Goal: Task Accomplishment & Management: Manage account settings

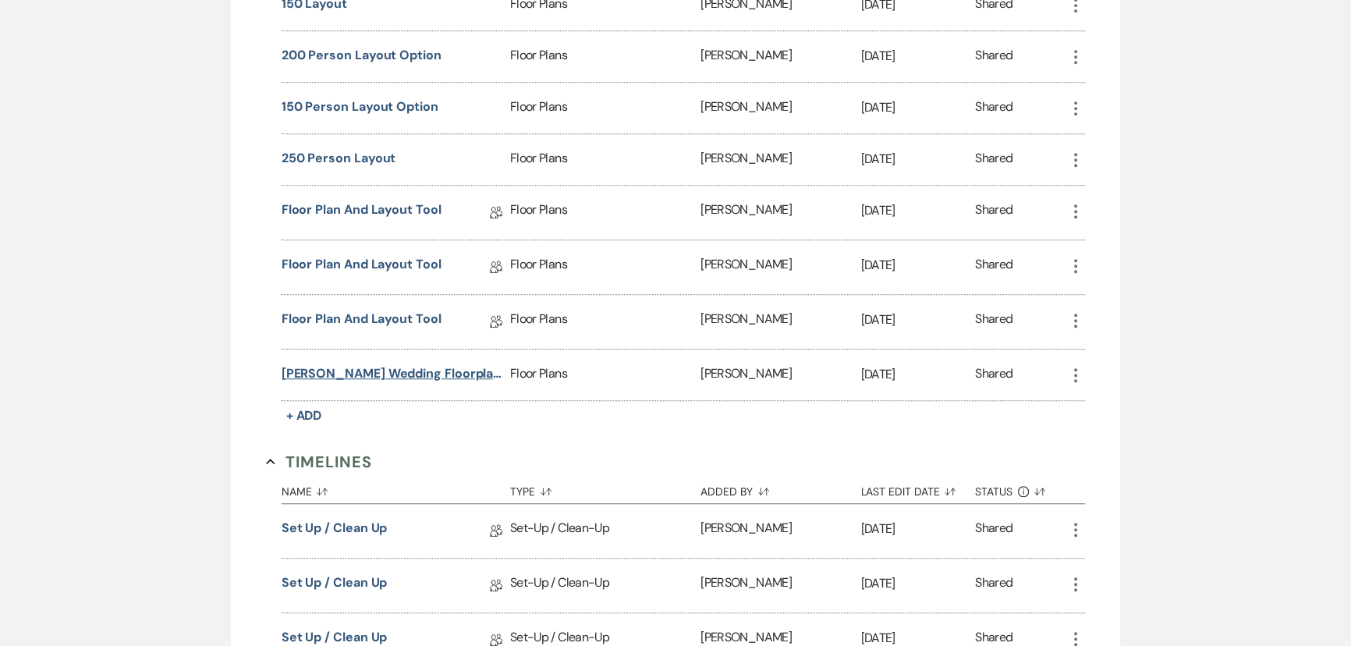
click at [345, 364] on button "[PERSON_NAME] Wedding Floorplans" at bounding box center [392, 373] width 222 height 19
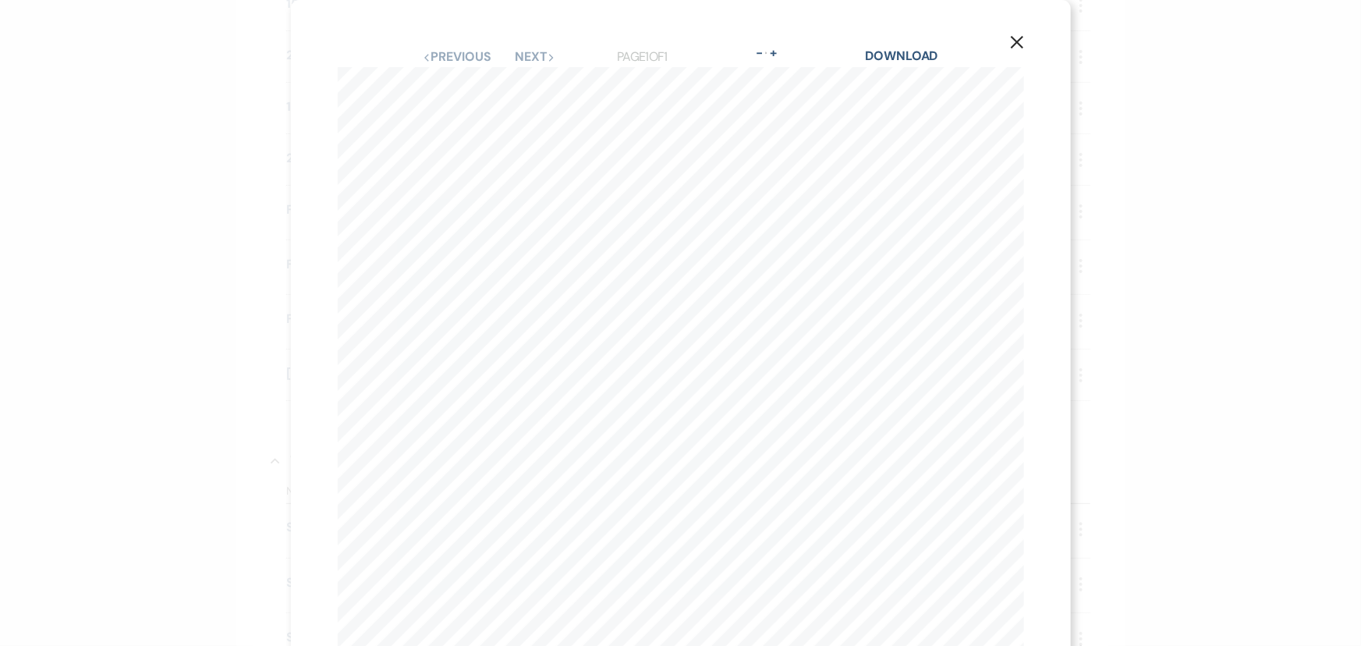
click at [1010, 44] on icon "X" at bounding box center [1017, 42] width 14 height 14
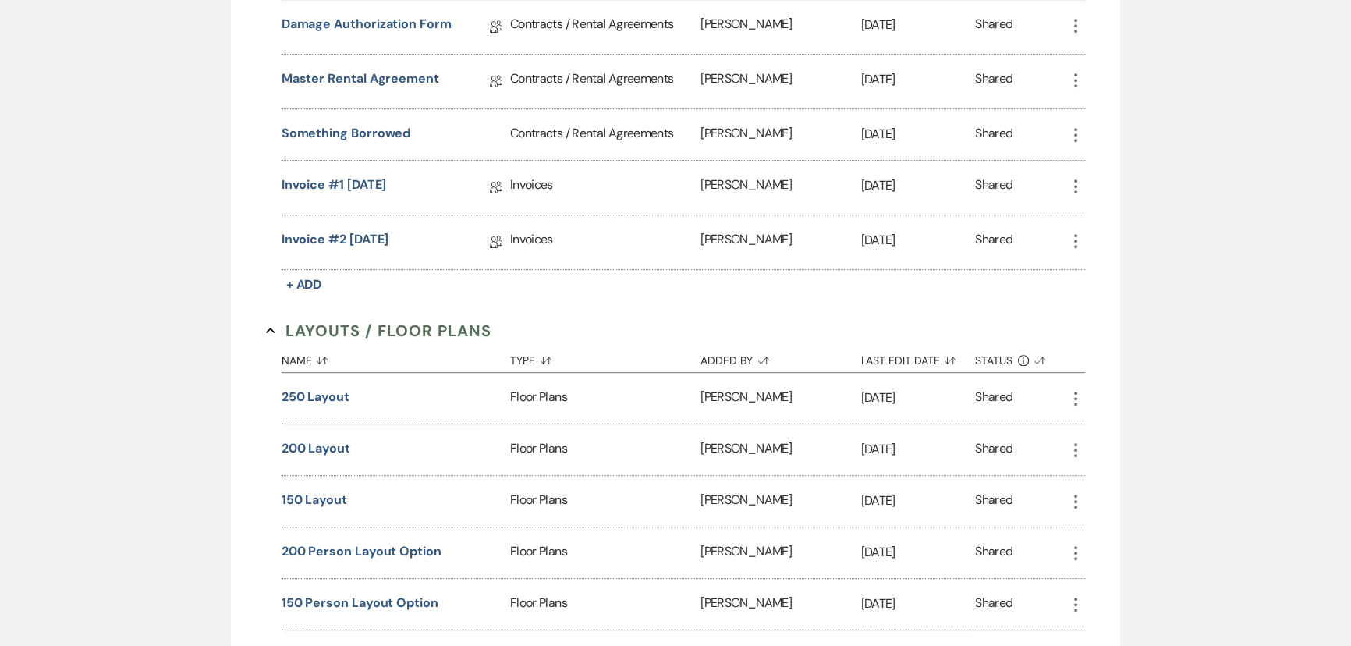
scroll to position [921, 0]
click at [367, 126] on button "Something borrowed" at bounding box center [345, 134] width 129 height 19
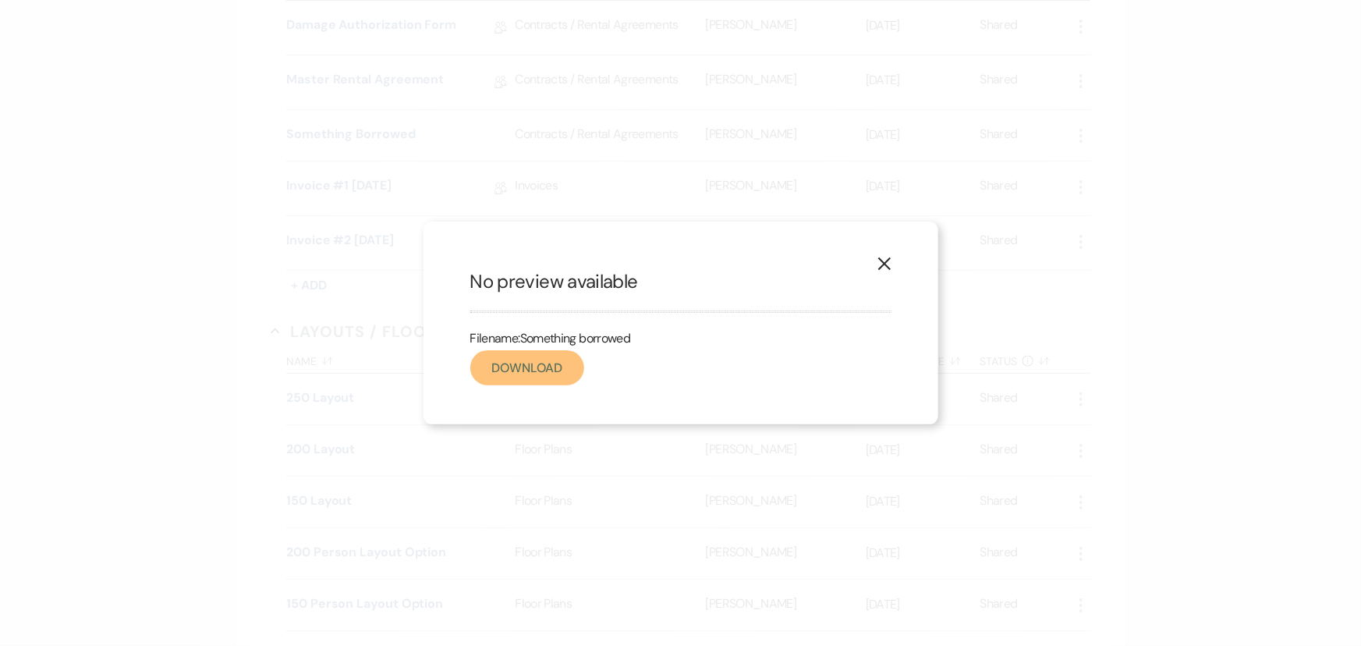
click at [494, 365] on link "Download" at bounding box center [527, 367] width 114 height 35
click at [881, 265] on icon "X" at bounding box center [884, 264] width 14 height 14
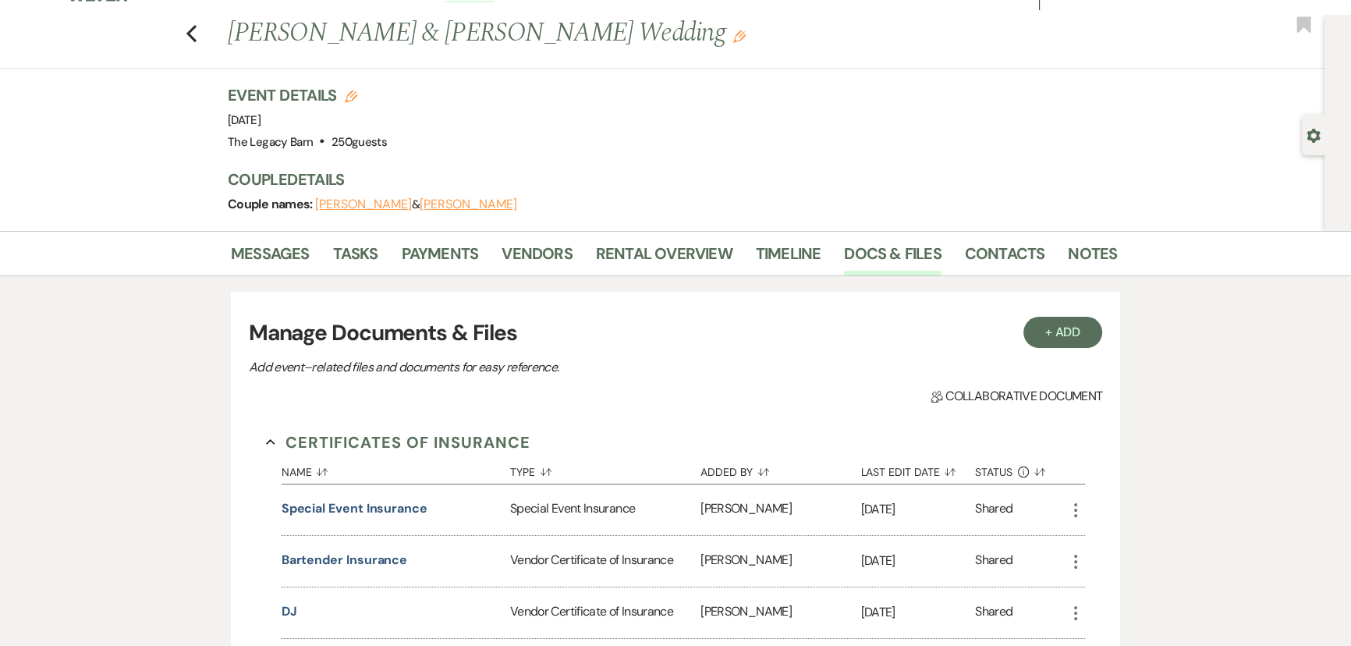
scroll to position [0, 0]
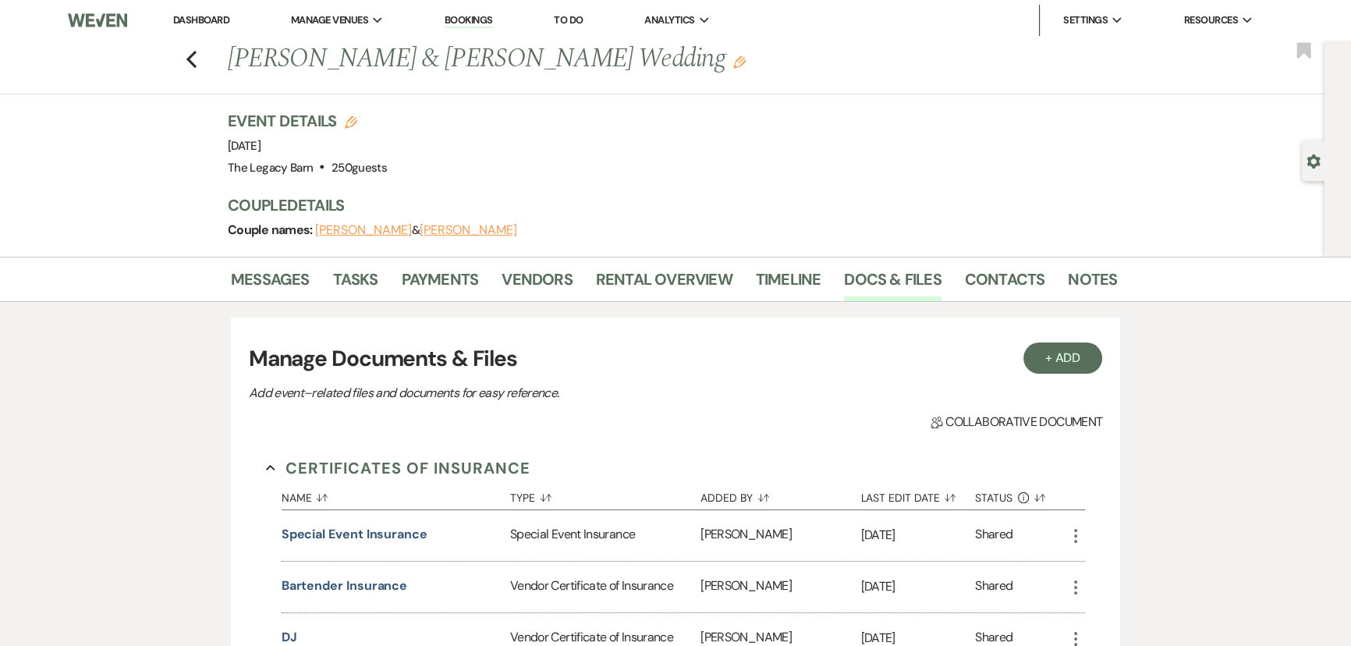
click at [196, 19] on link "Dashboard" at bounding box center [201, 19] width 56 height 13
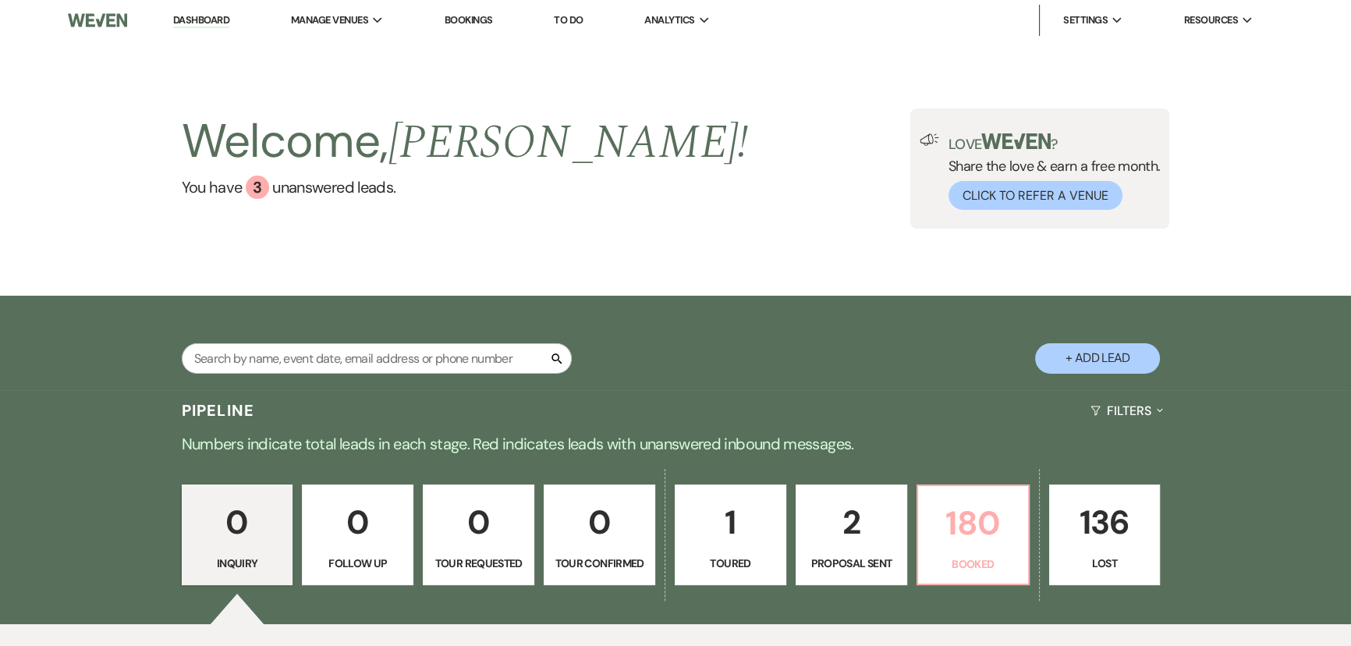
click at [975, 526] on p "180" at bounding box center [972, 523] width 91 height 52
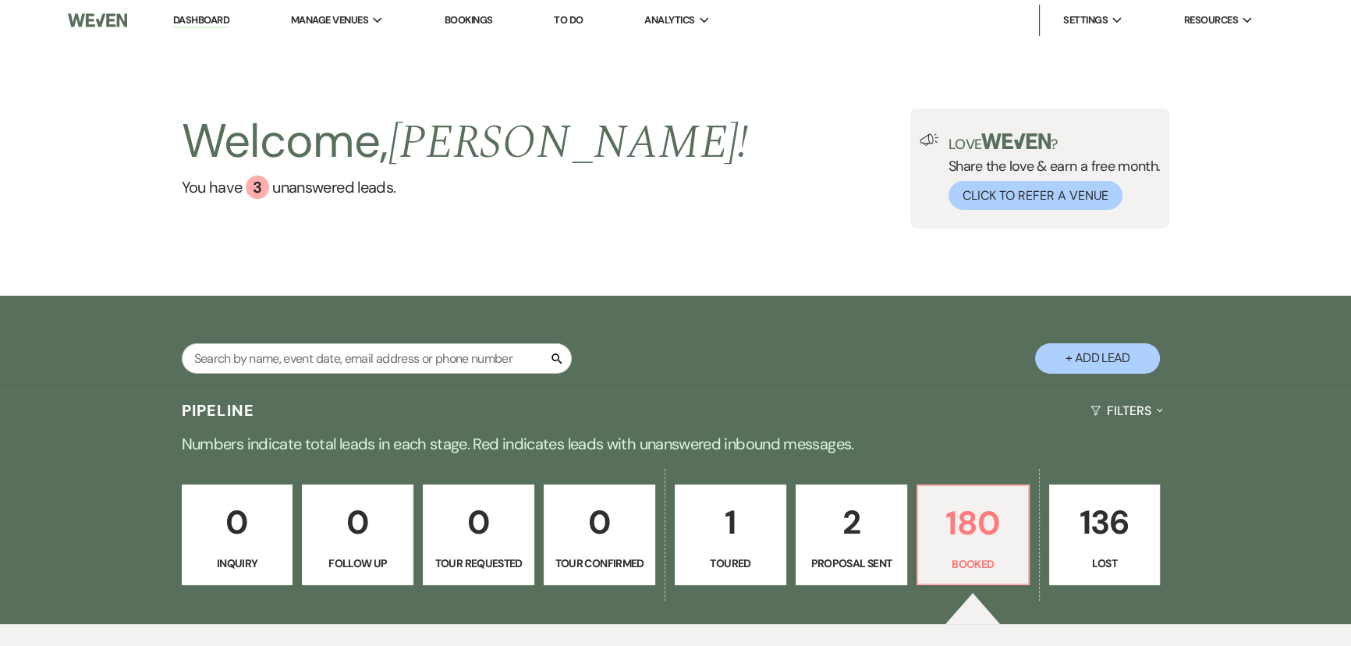
scroll to position [354, 0]
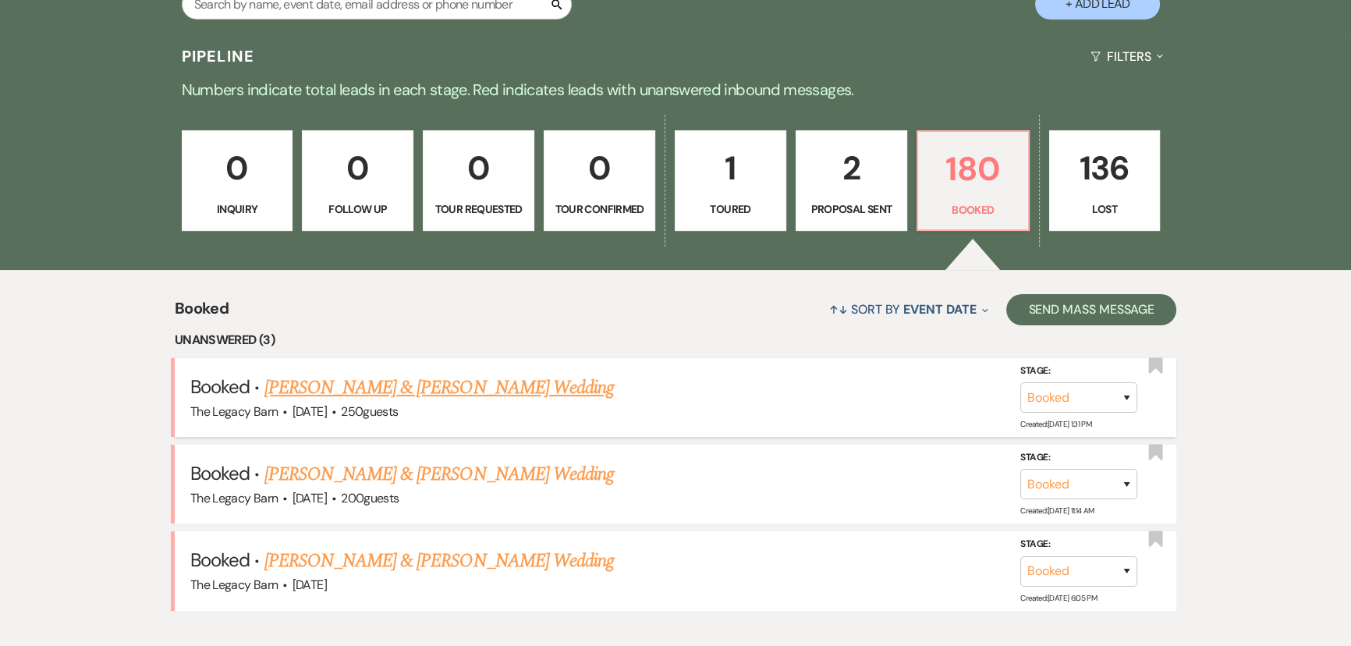
click at [463, 385] on link "[PERSON_NAME] & [PERSON_NAME] Wedding" at bounding box center [438, 388] width 349 height 28
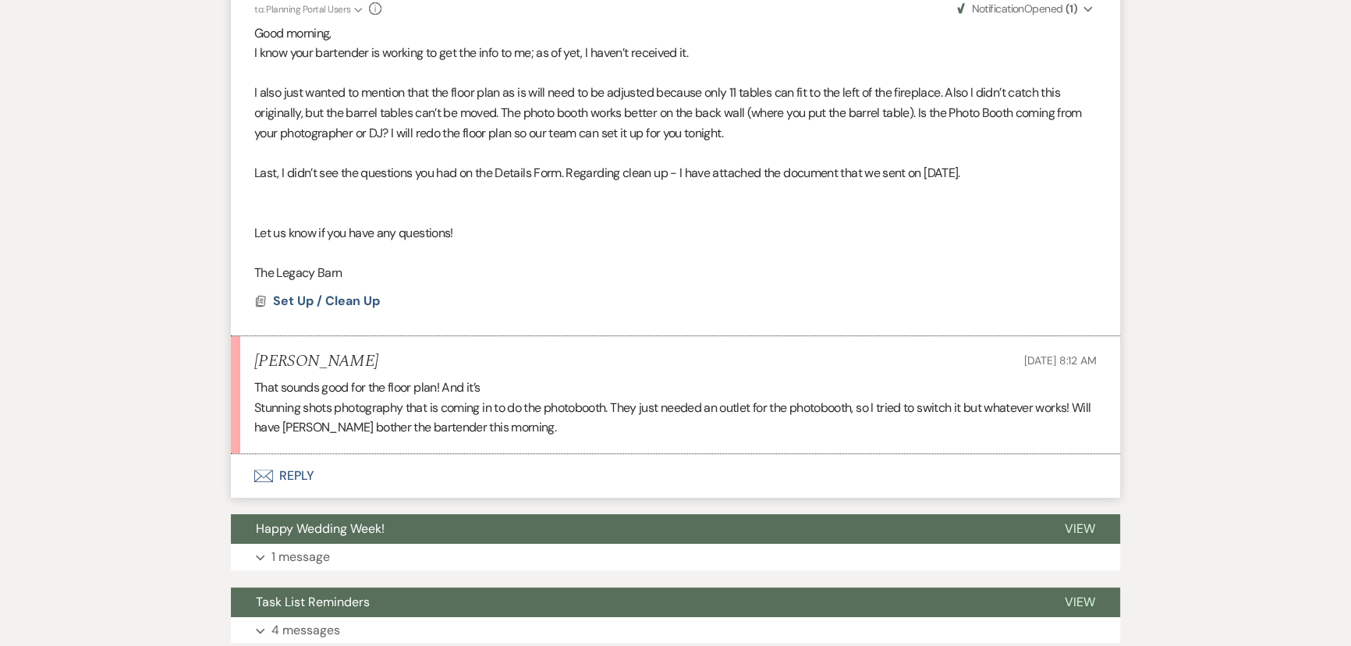
scroll to position [638, 0]
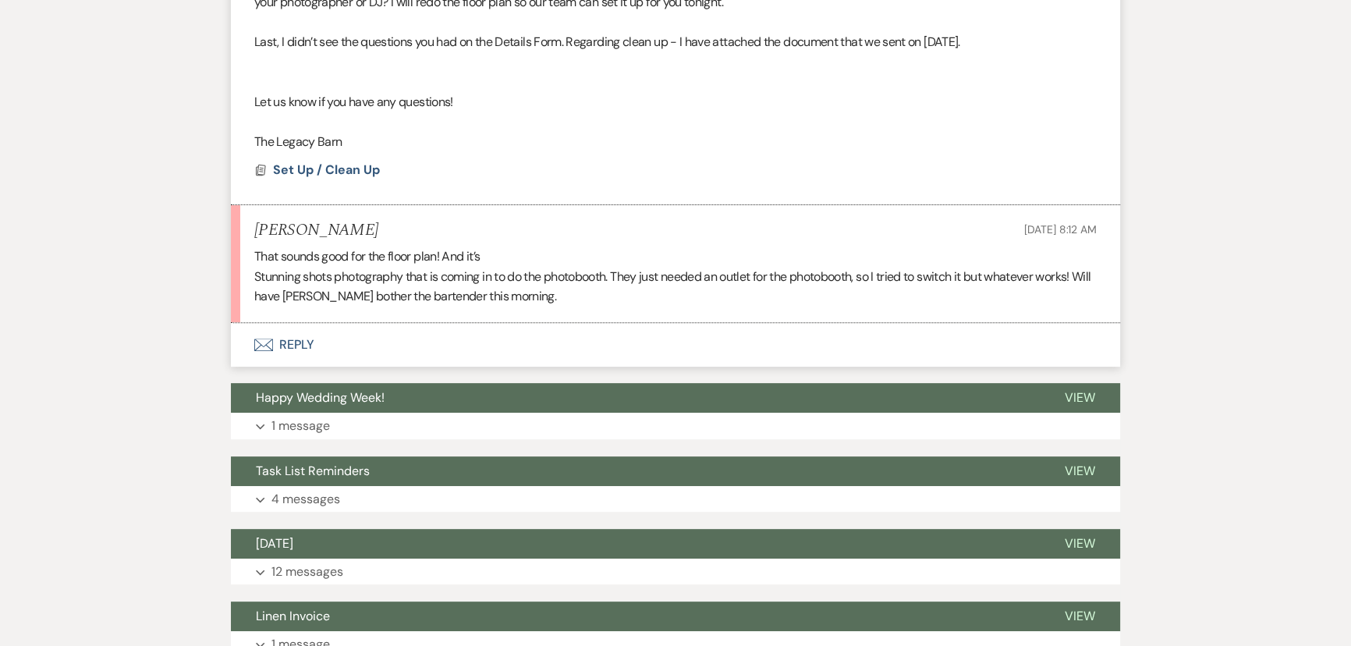
click at [300, 341] on button "Envelope Reply" at bounding box center [675, 345] width 889 height 44
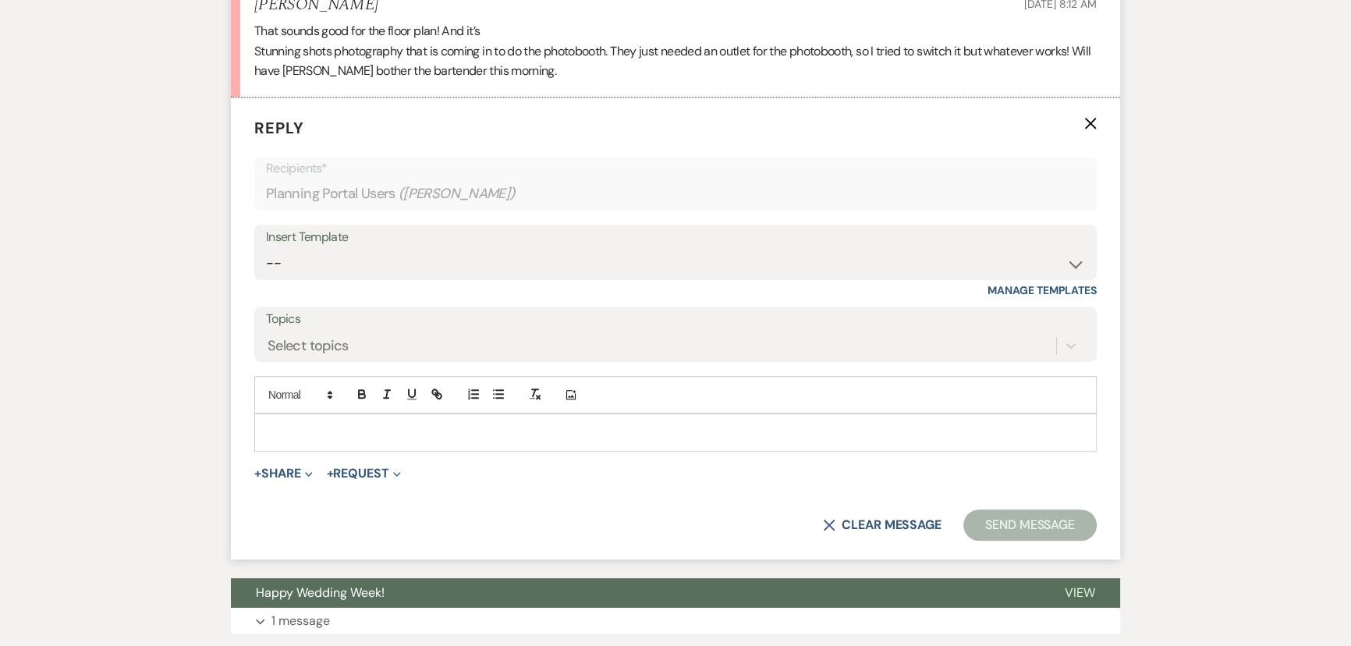
scroll to position [868, 0]
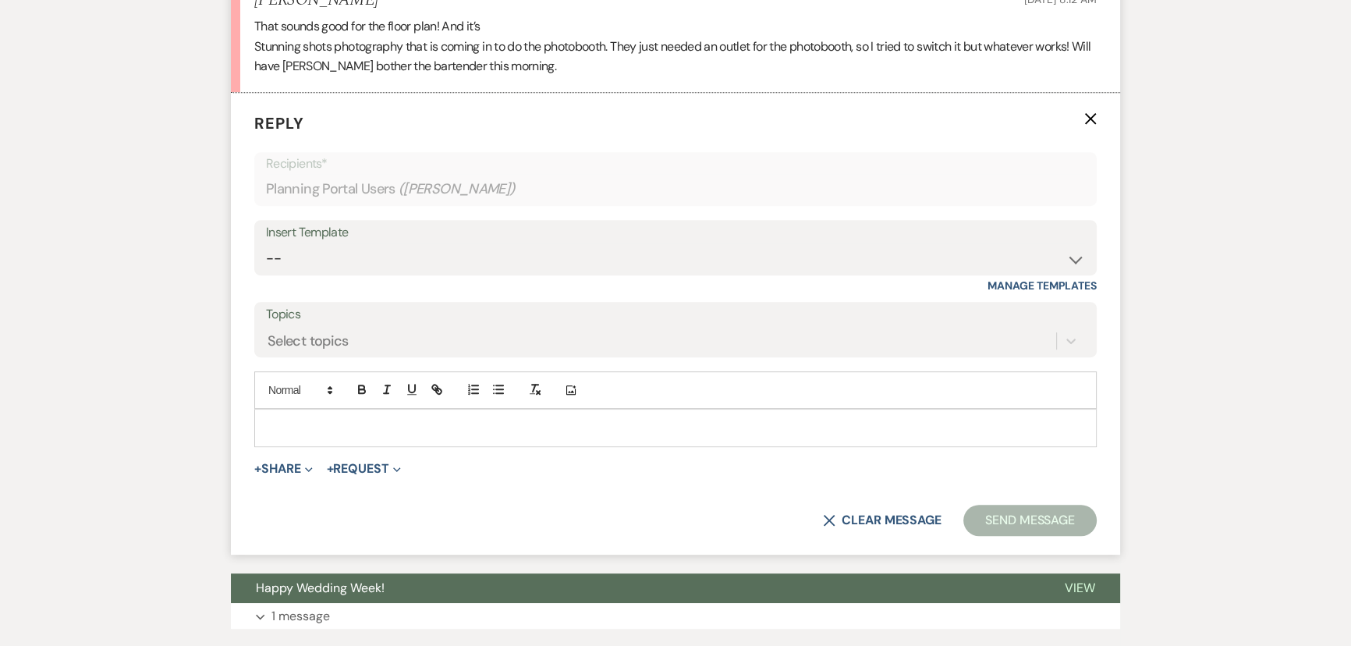
click at [283, 419] on p at bounding box center [675, 427] width 817 height 17
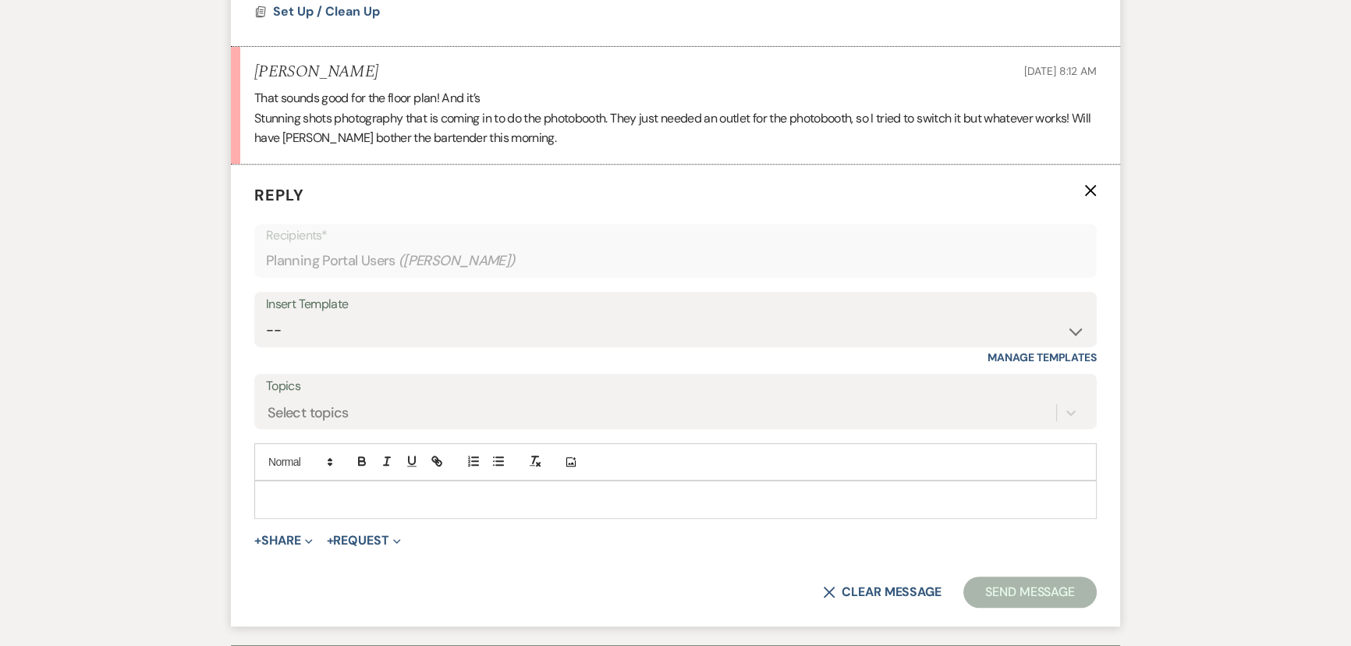
scroll to position [797, 0]
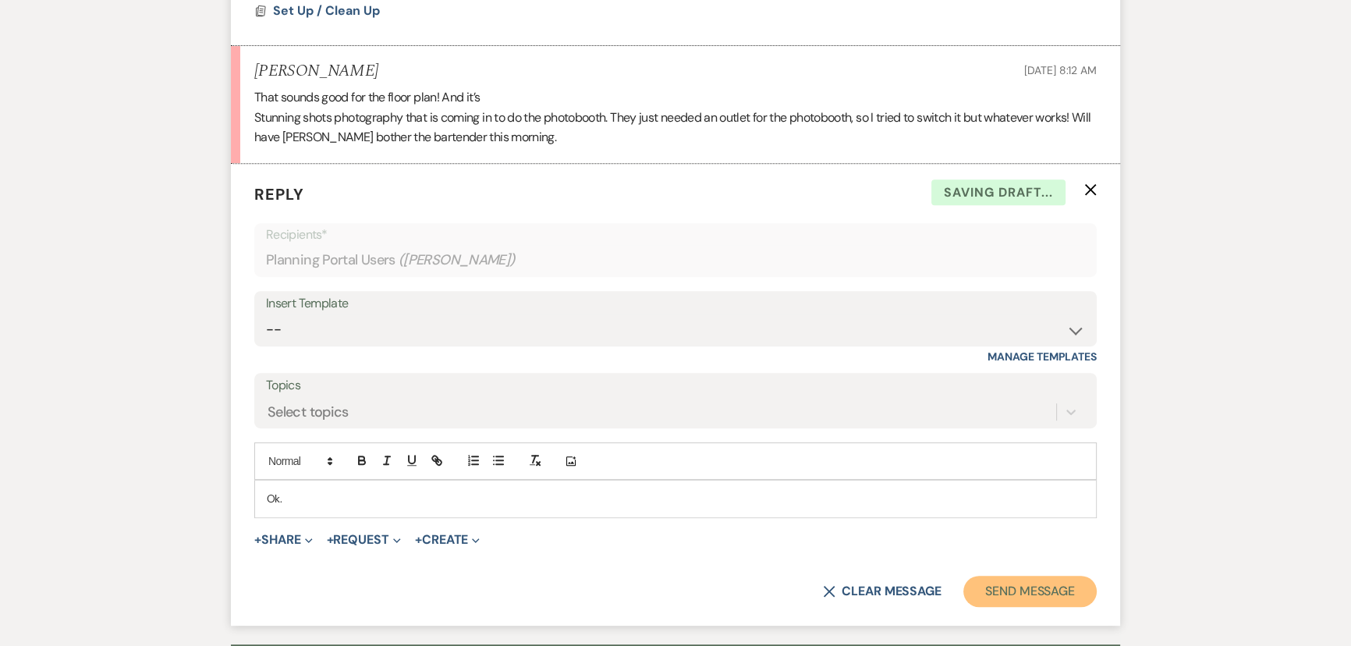
click at [1011, 577] on button "Send Message" at bounding box center [1029, 590] width 133 height 31
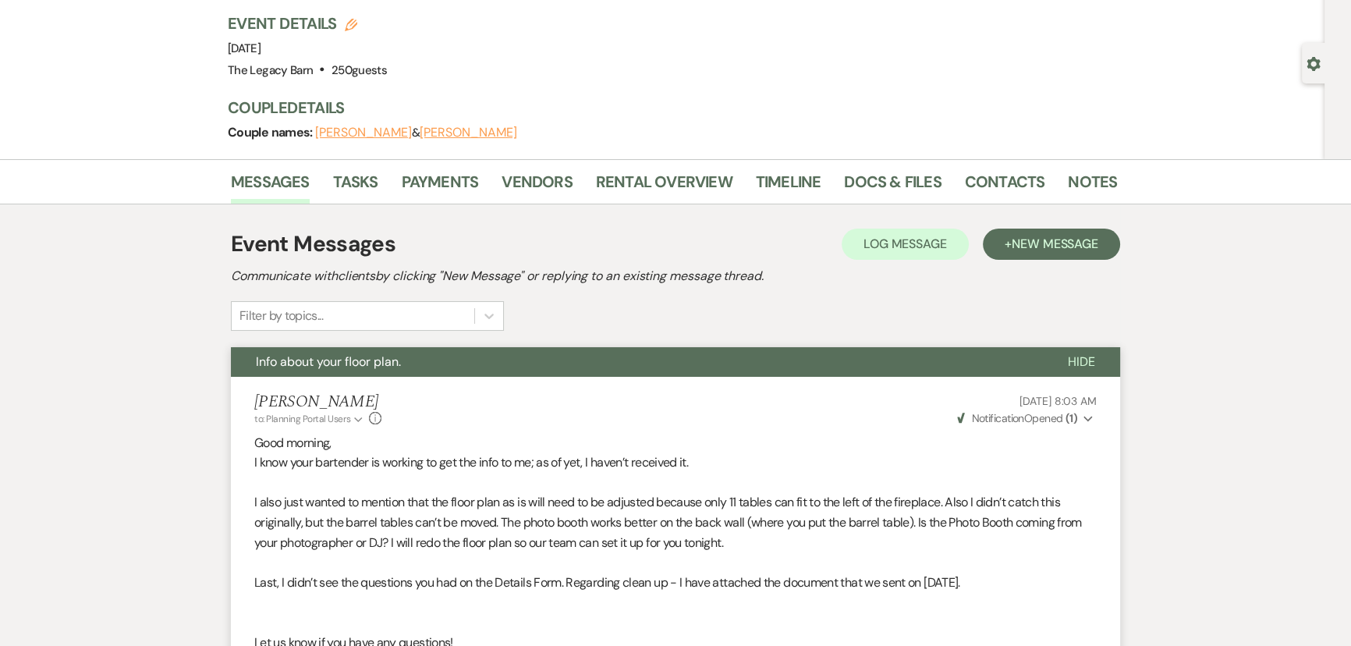
scroll to position [0, 0]
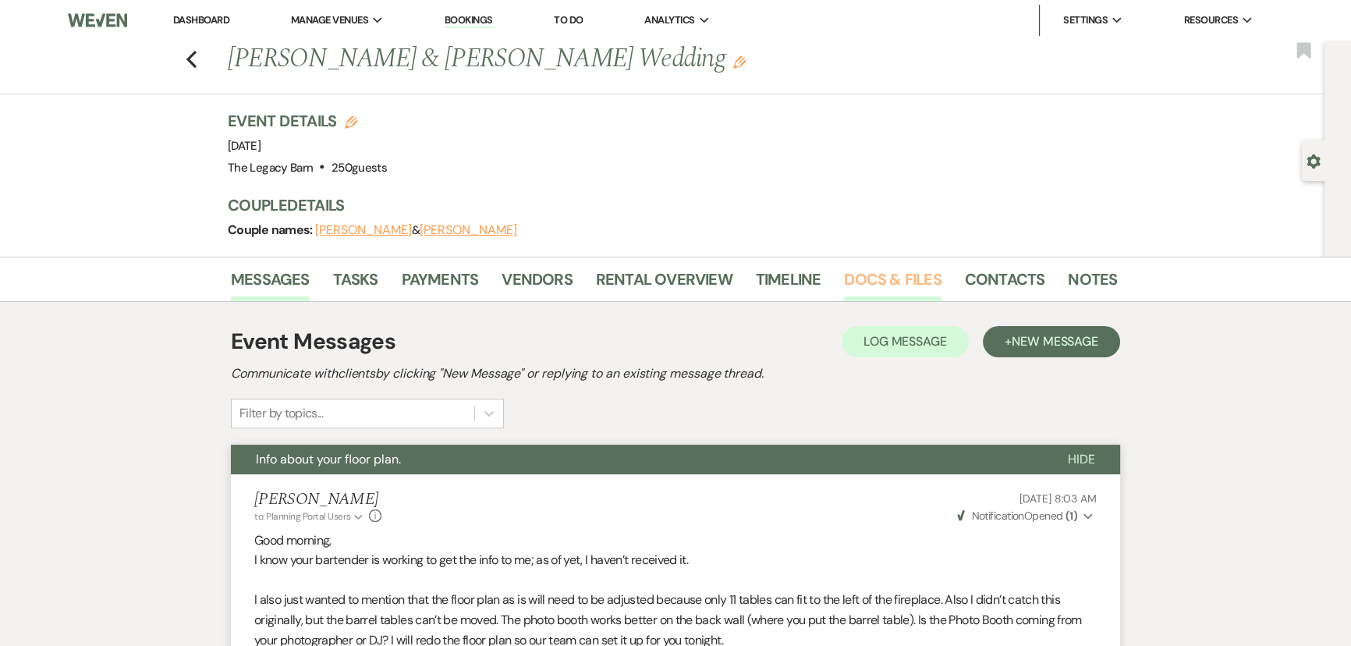
click at [862, 280] on link "Docs & Files" at bounding box center [892, 284] width 97 height 34
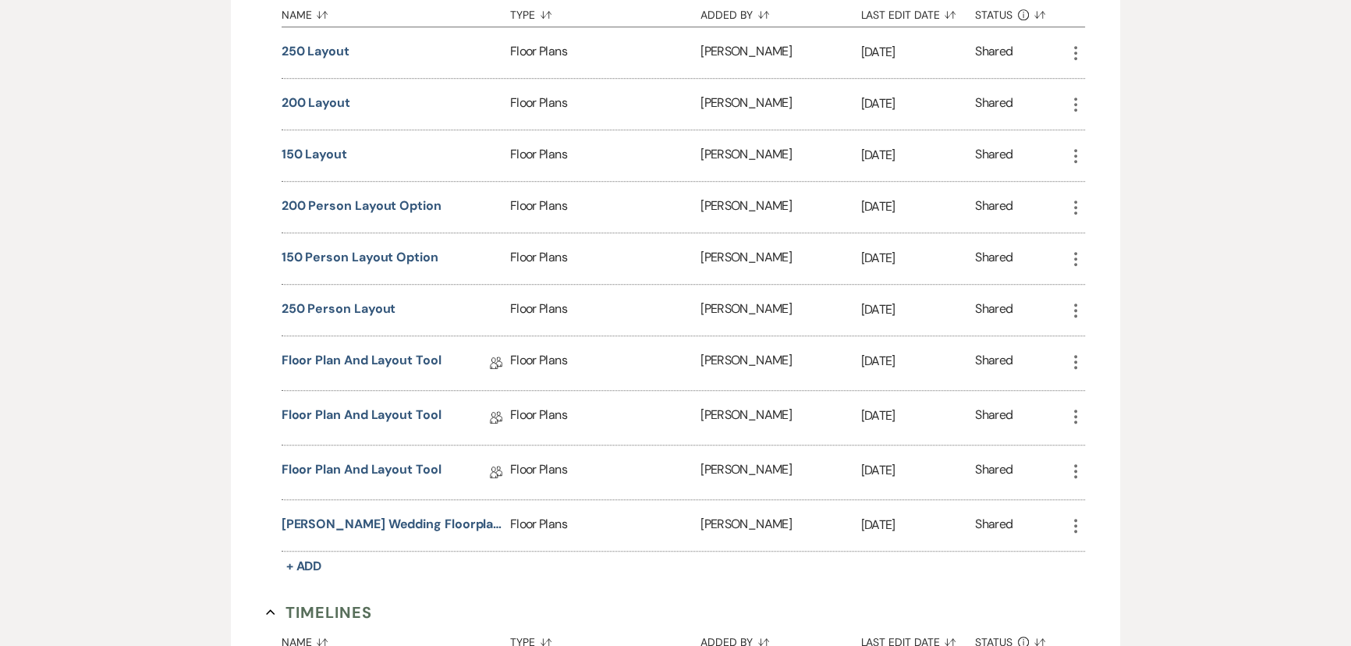
scroll to position [1347, 0]
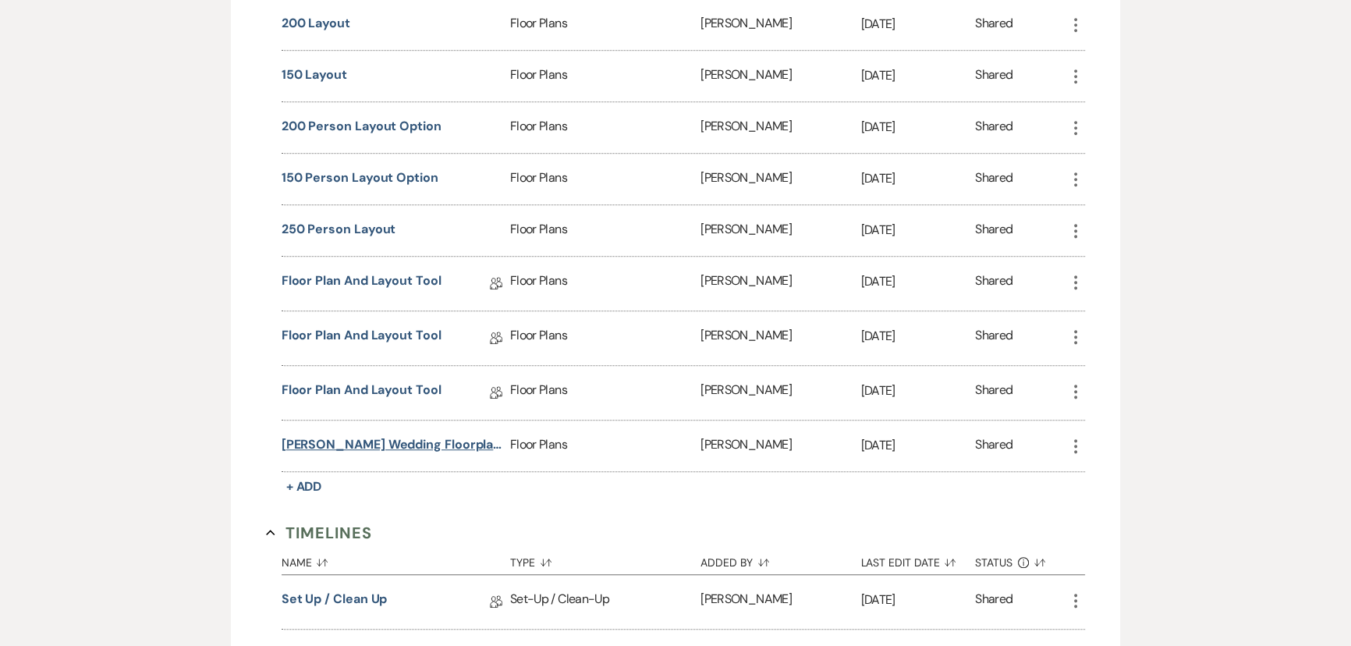
click at [358, 442] on button "[PERSON_NAME] Wedding Floorplans" at bounding box center [392, 444] width 222 height 19
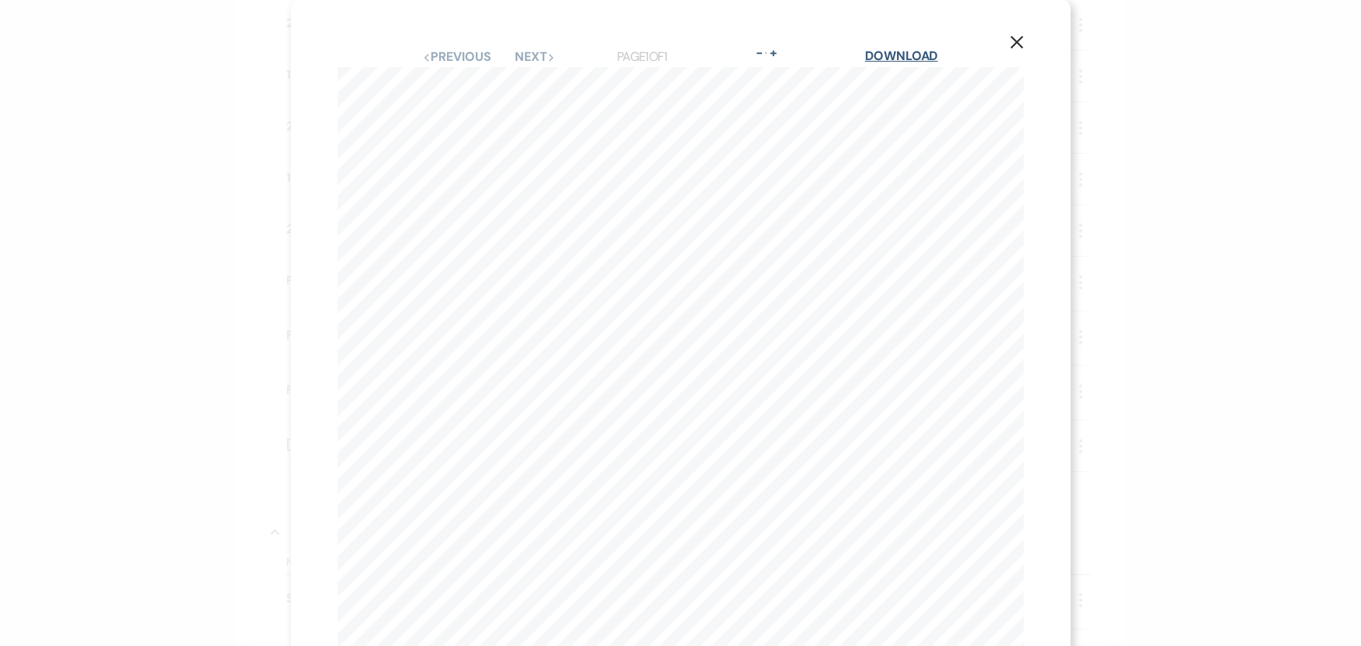
click at [896, 55] on link "Download" at bounding box center [901, 56] width 73 height 16
click at [1011, 39] on icon "X" at bounding box center [1017, 42] width 14 height 14
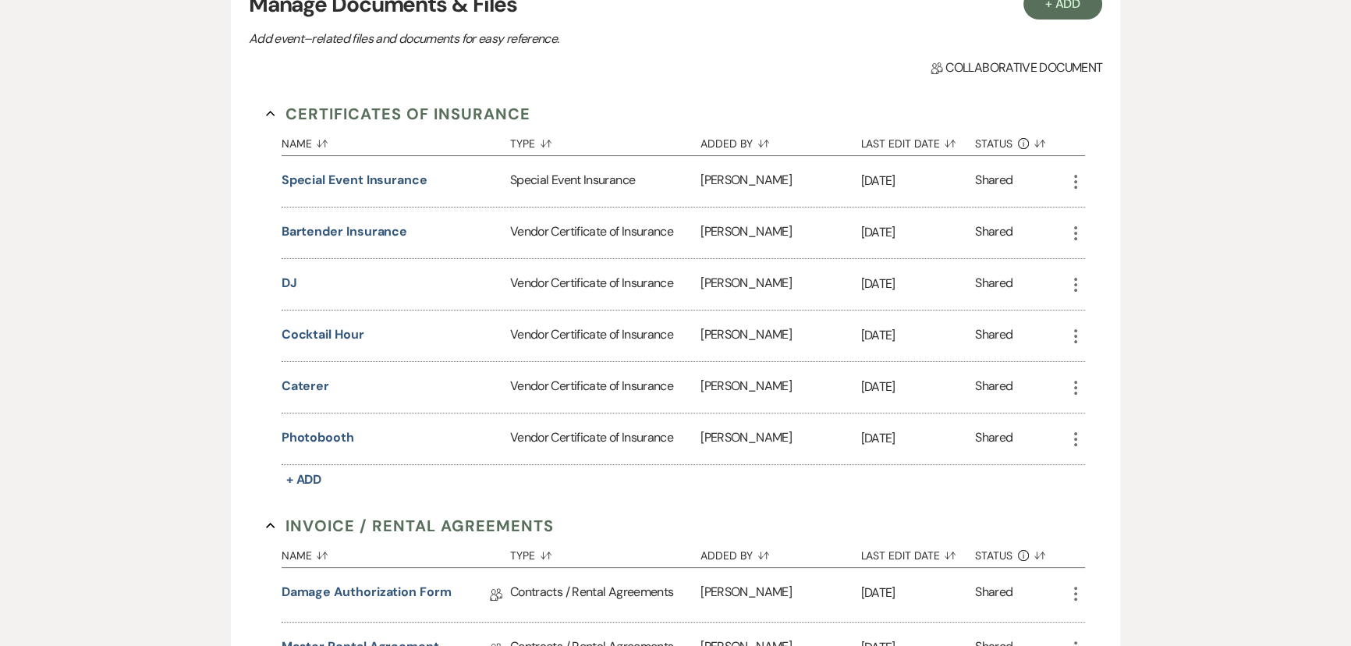
scroll to position [0, 0]
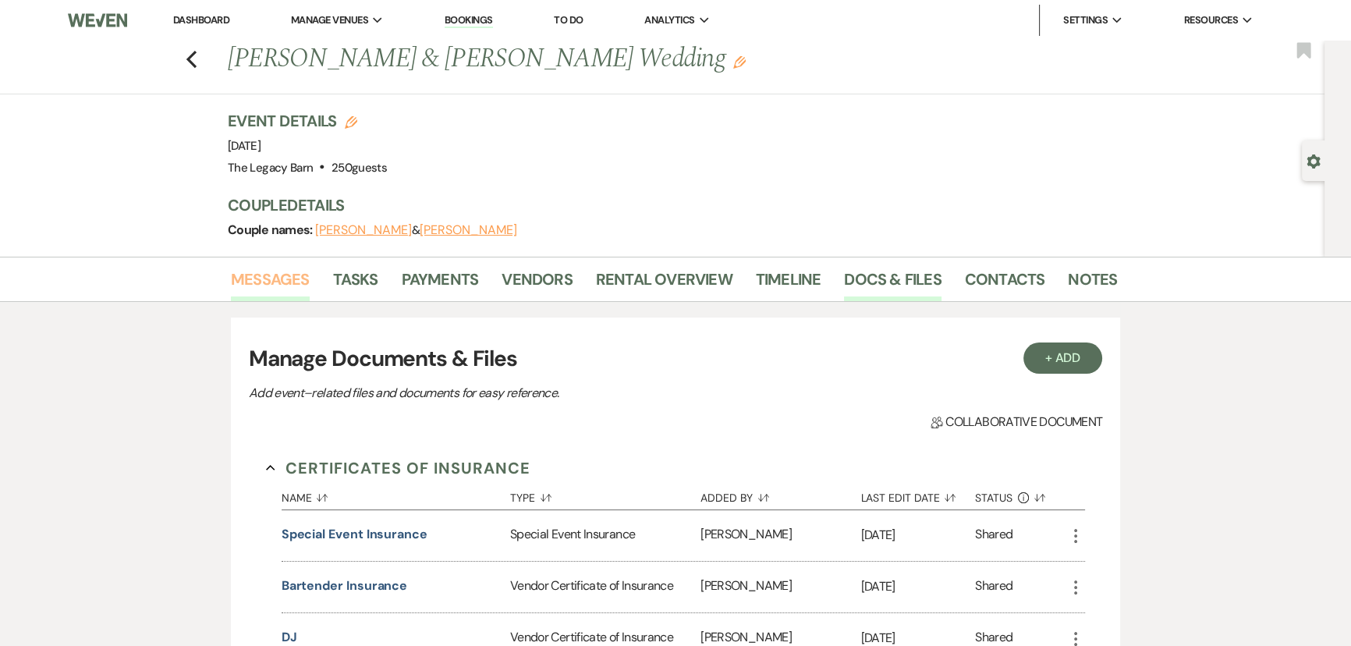
click at [273, 272] on link "Messages" at bounding box center [270, 284] width 79 height 34
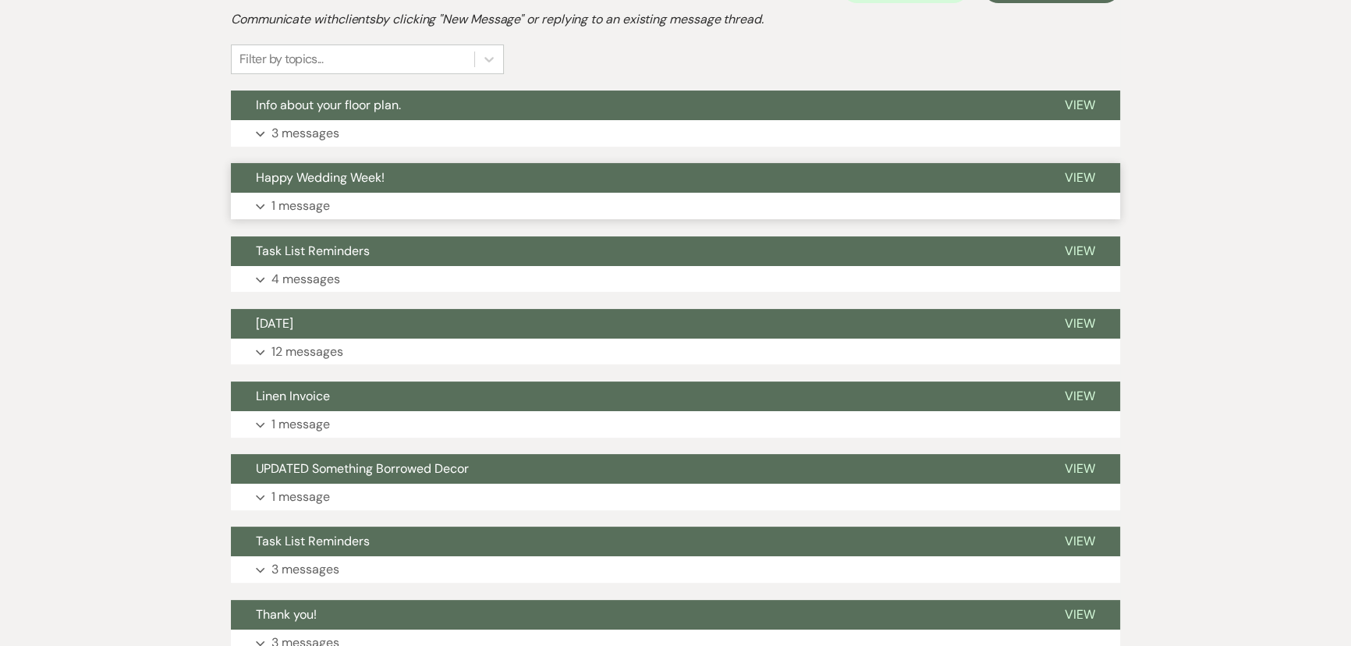
scroll to position [323, 0]
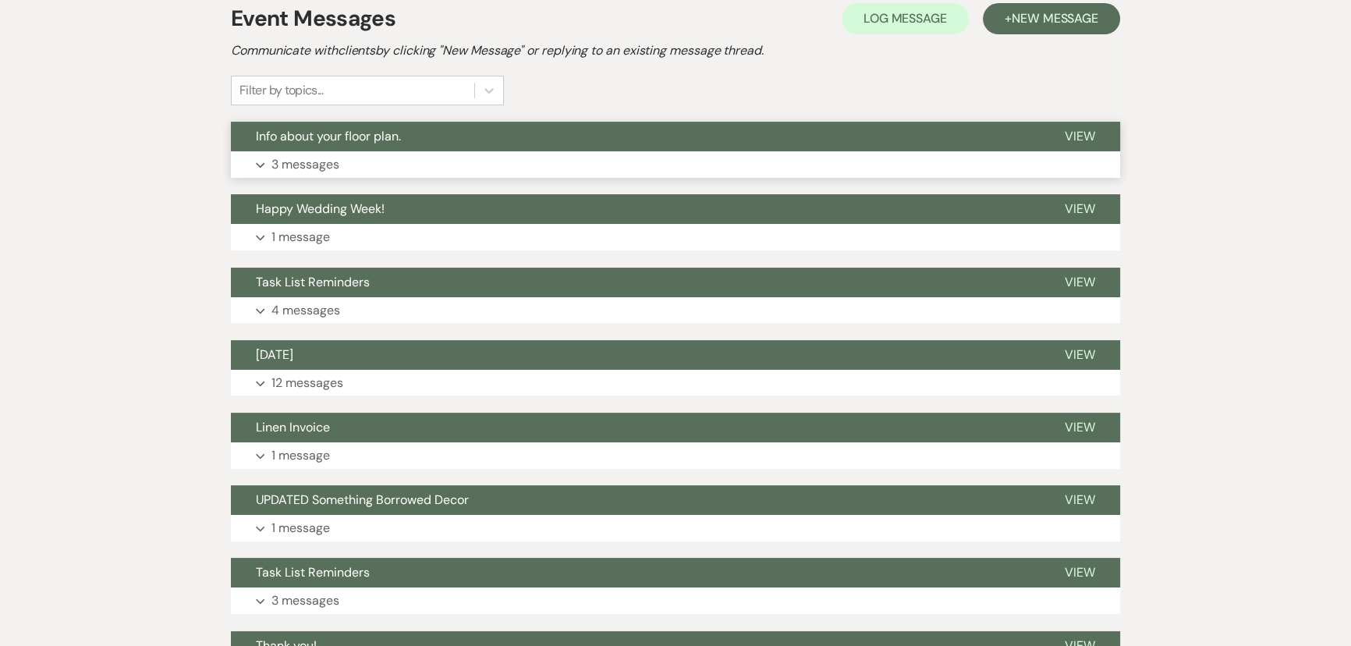
click at [317, 143] on button "Info about your floor plan." at bounding box center [635, 137] width 809 height 30
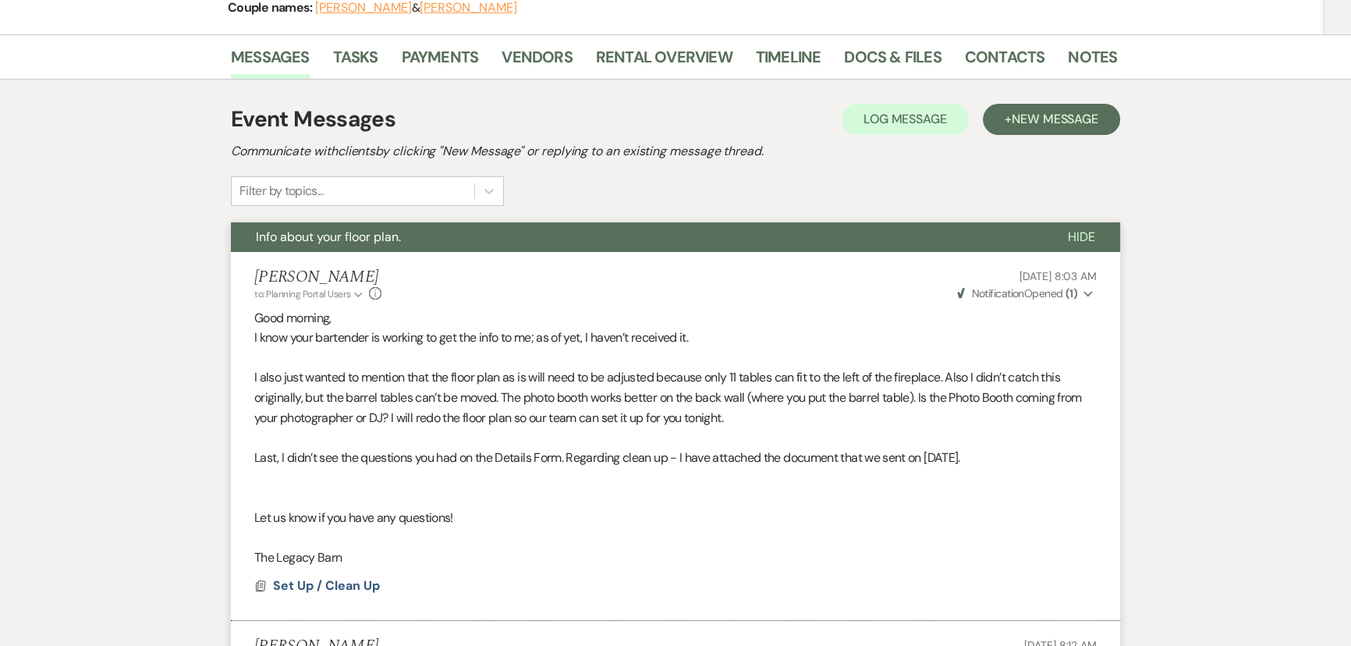
scroll to position [0, 0]
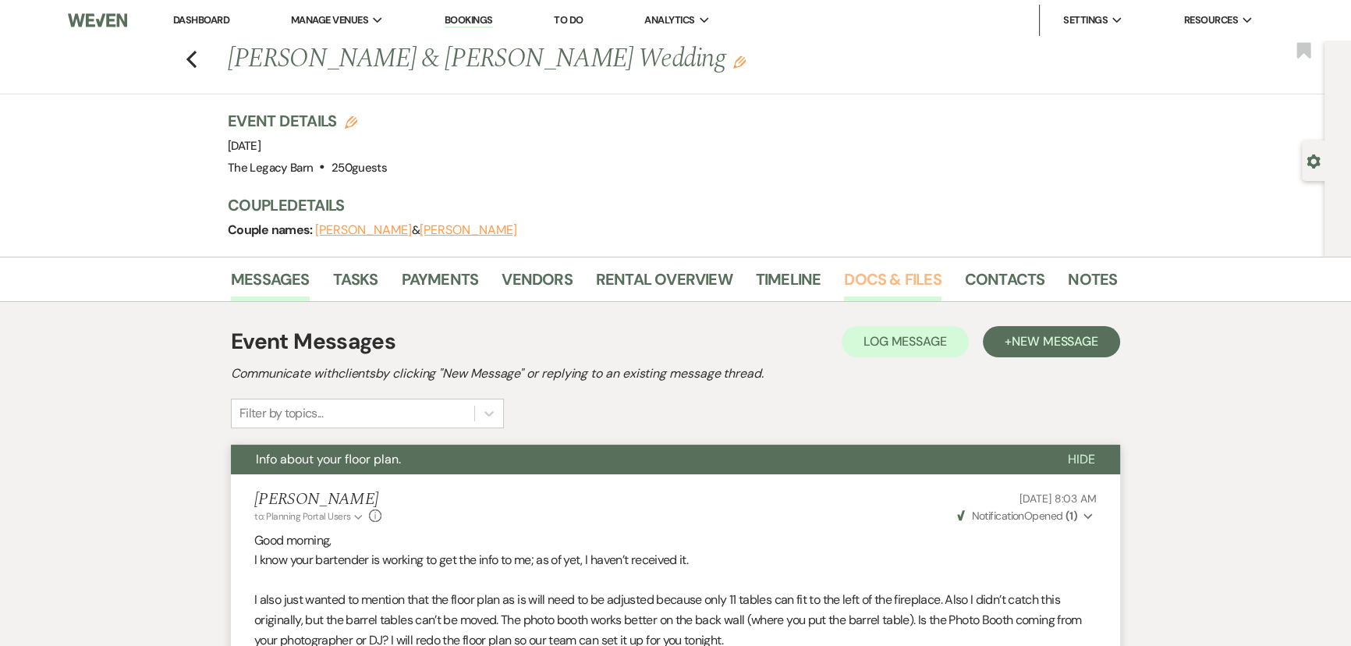
click at [890, 268] on link "Docs & Files" at bounding box center [892, 284] width 97 height 34
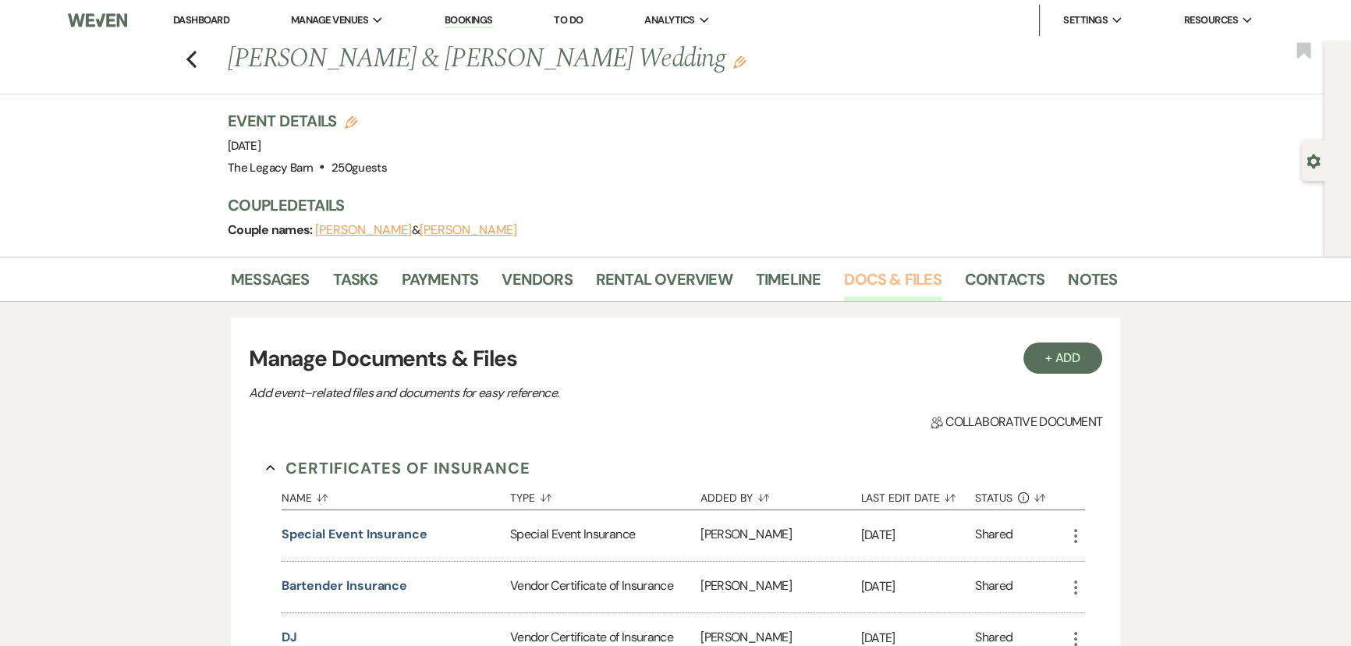
scroll to position [354, 0]
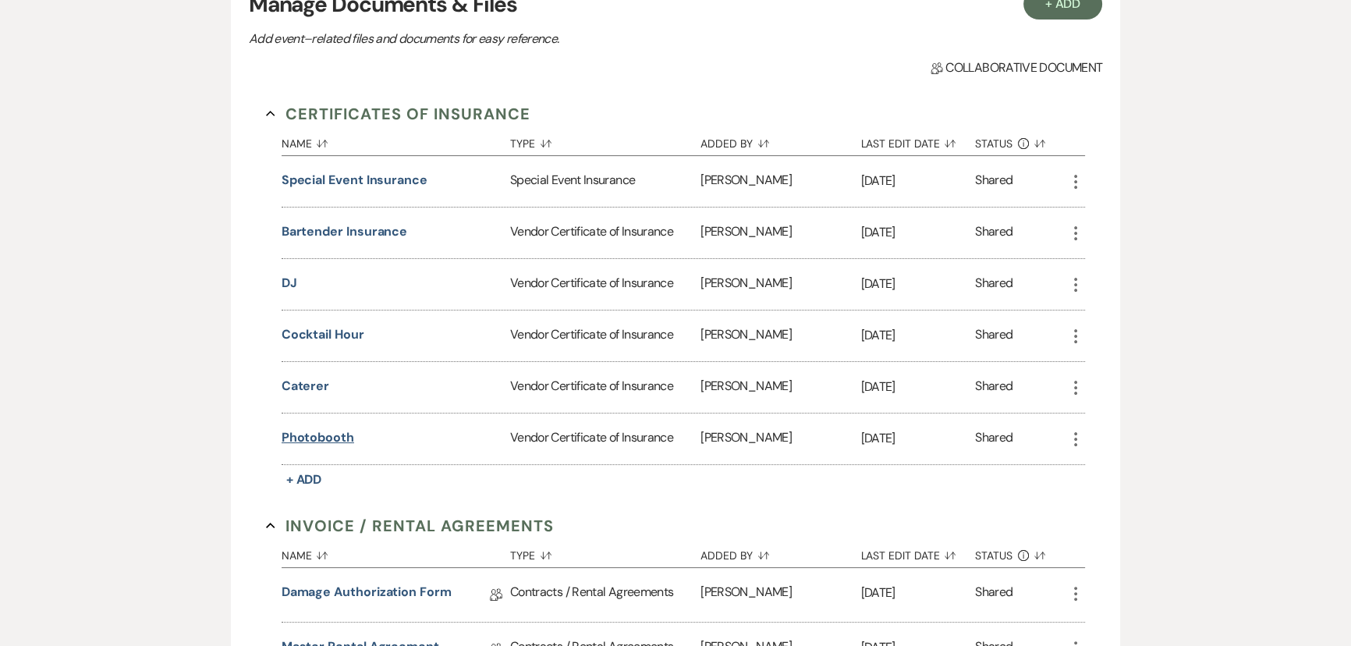
click at [330, 437] on button "Photobooth" at bounding box center [317, 437] width 73 height 19
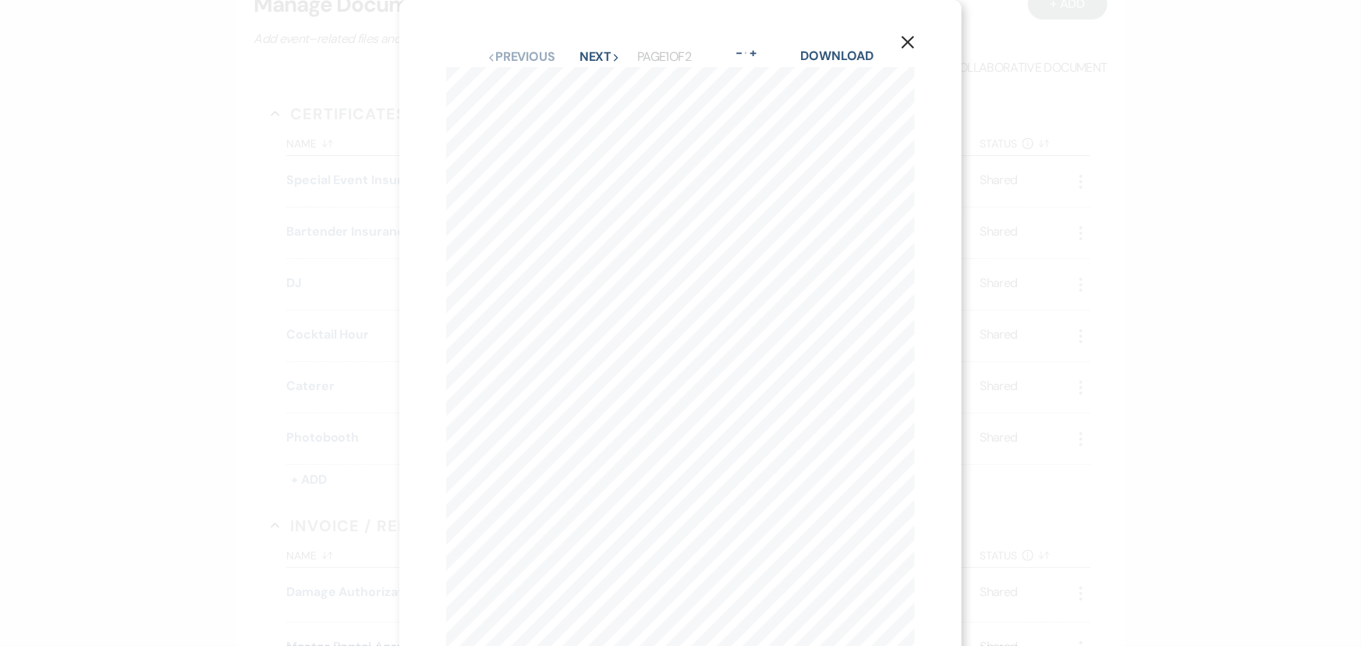
click at [907, 40] on icon "X" at bounding box center [908, 42] width 14 height 14
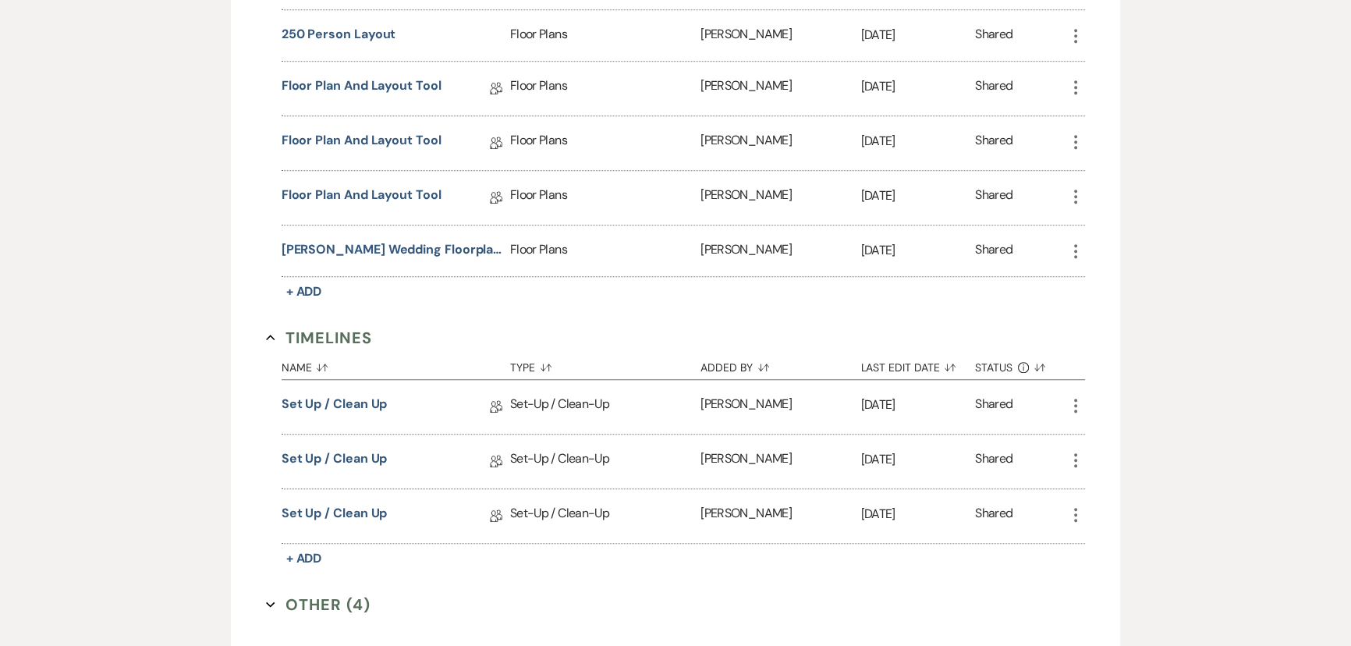
scroll to position [1560, 0]
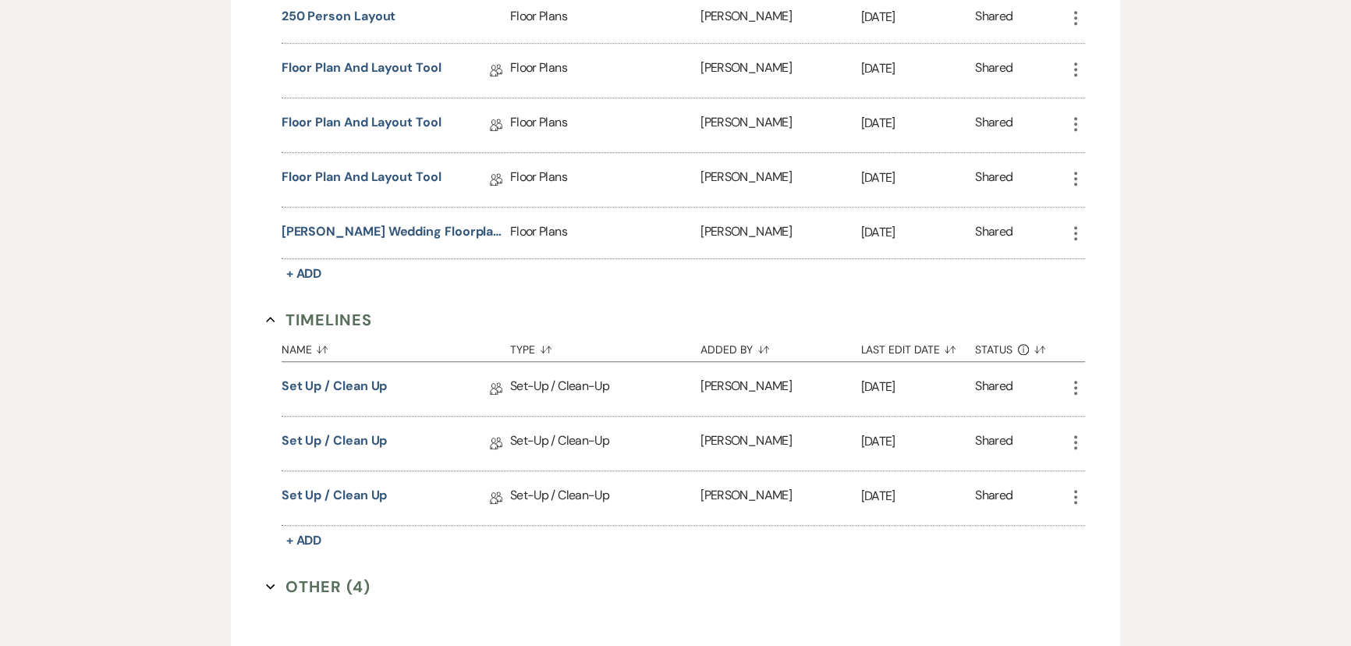
click at [304, 577] on button "Other (4) Expand" at bounding box center [318, 586] width 104 height 23
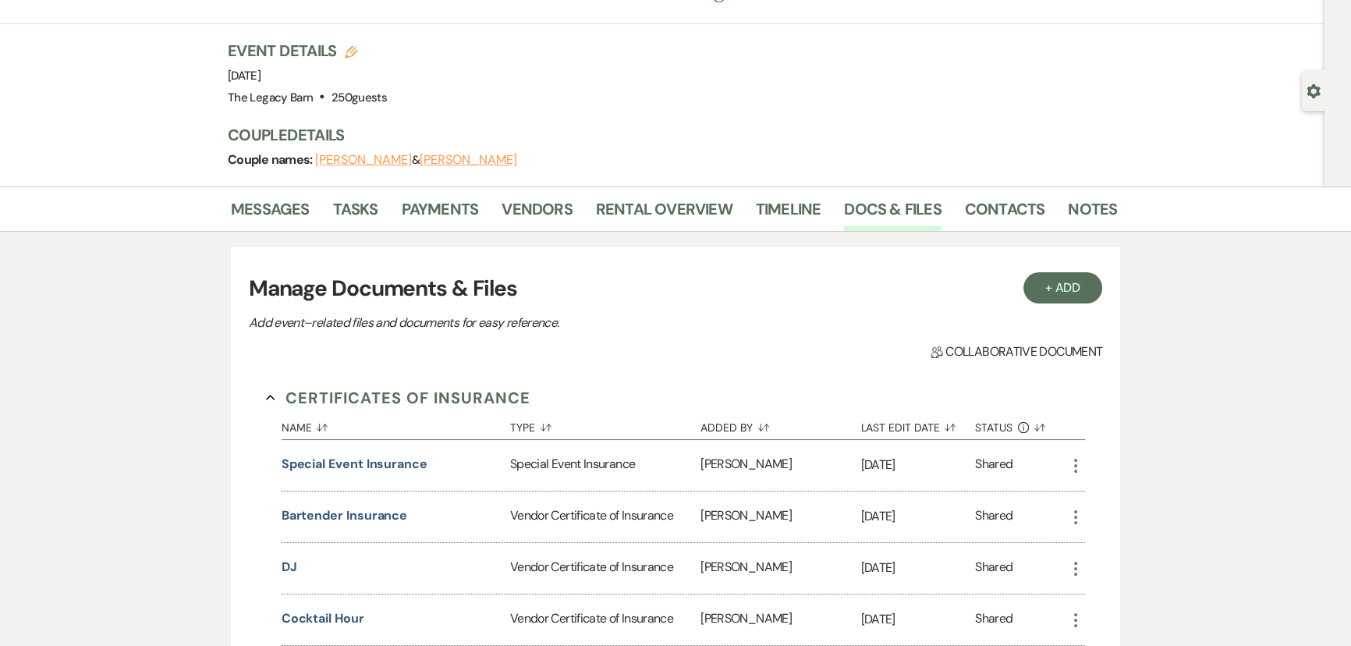
scroll to position [0, 0]
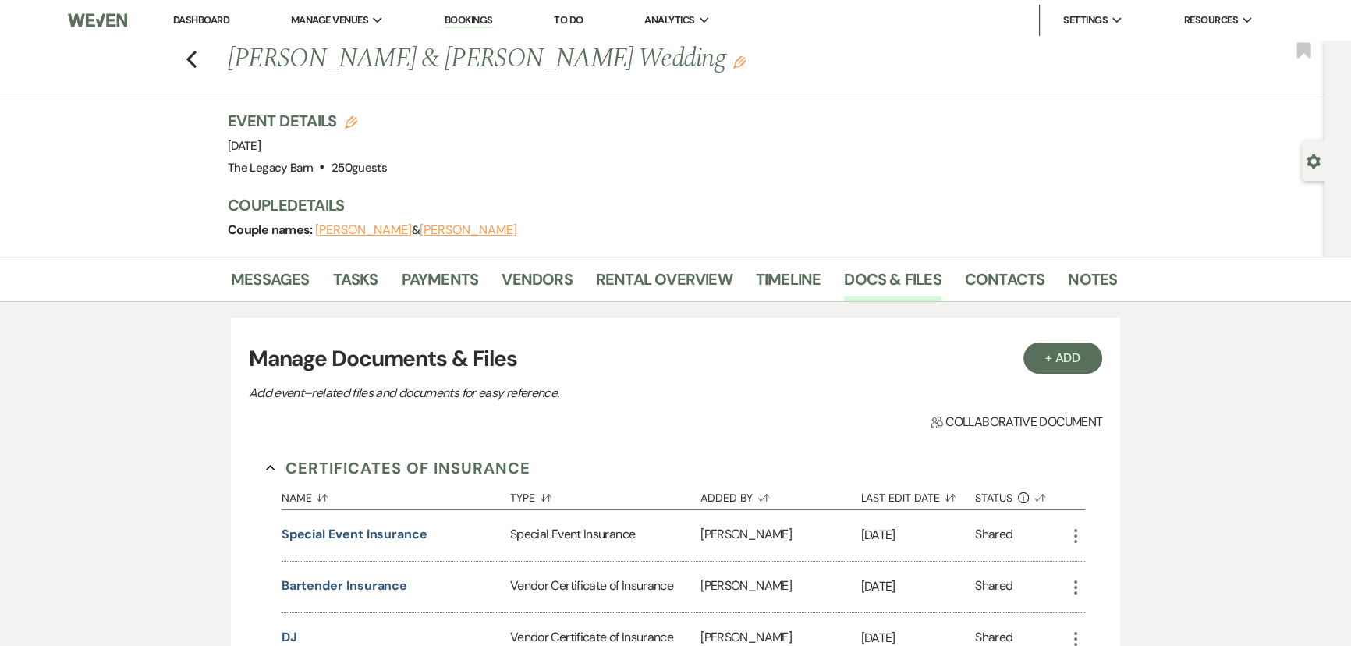
click at [439, 229] on button "[PERSON_NAME]" at bounding box center [468, 230] width 97 height 12
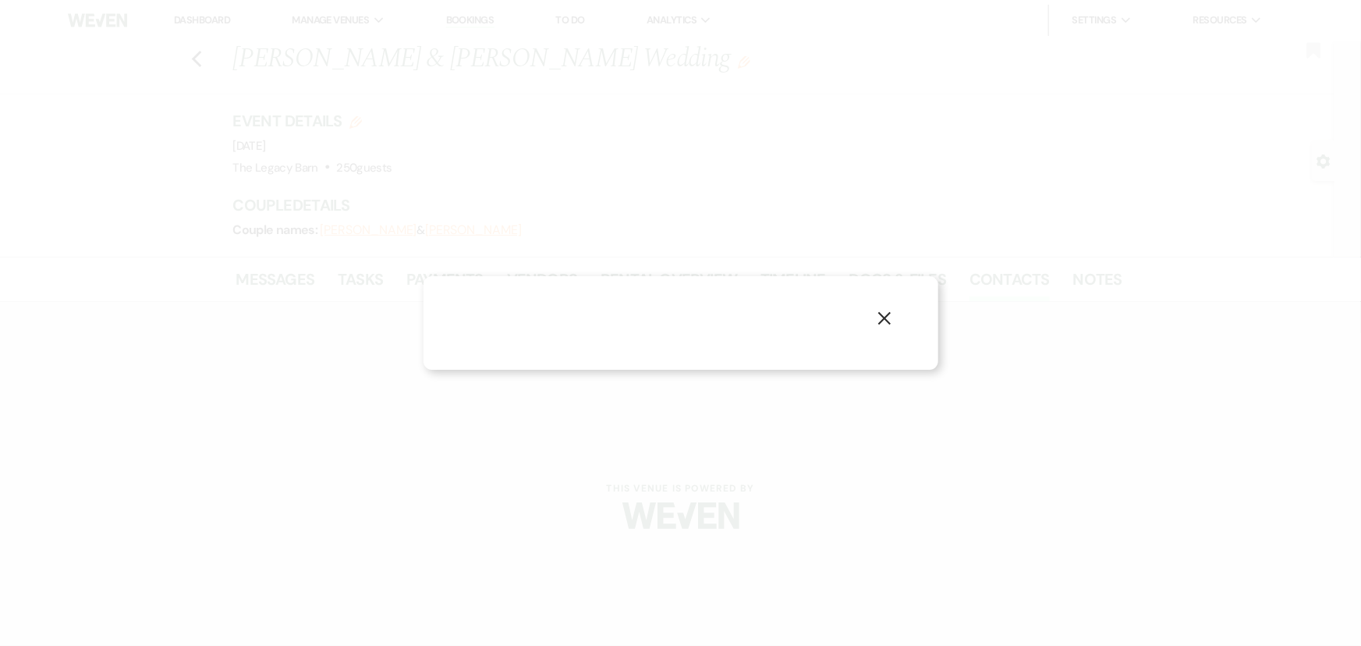
select select "1"
select select "email"
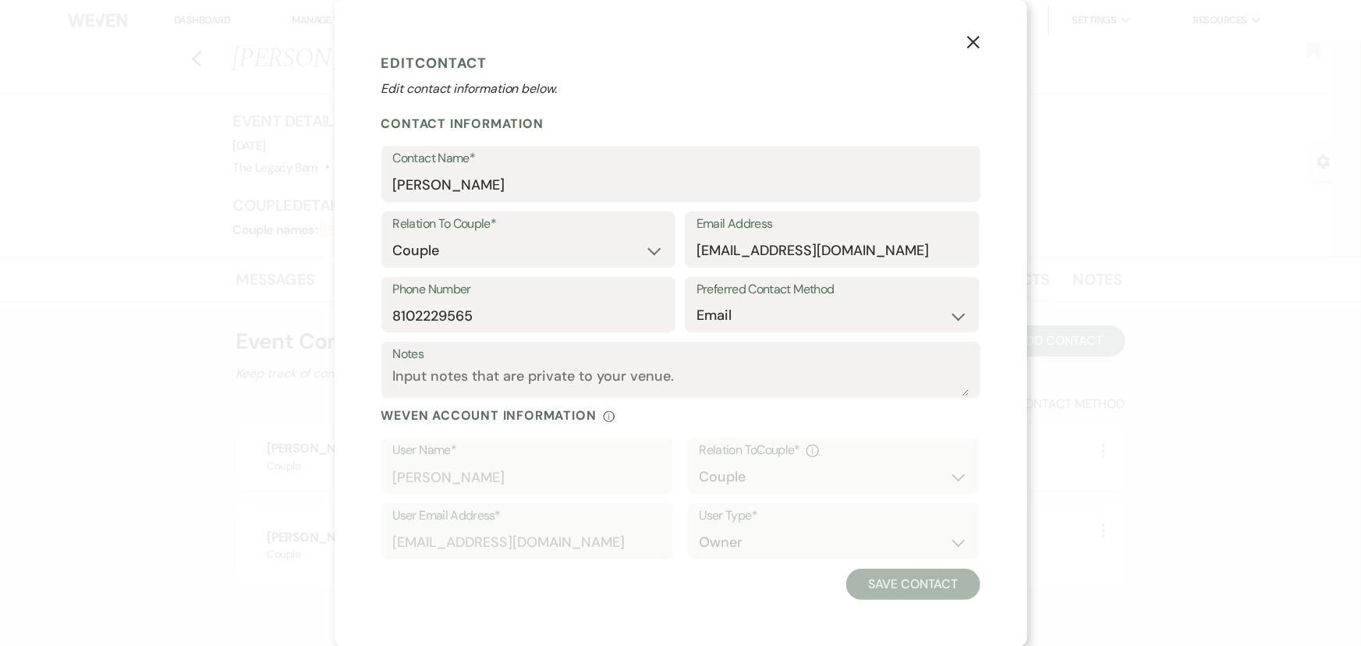
click at [971, 43] on icon "X" at bounding box center [973, 42] width 14 height 14
